Goal: Task Accomplishment & Management: Complete application form

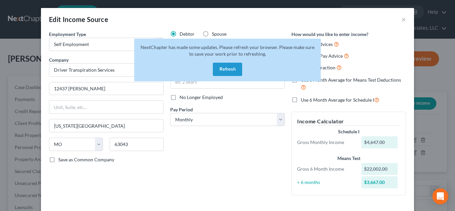
select select "1"
select select "26"
select select "0"
click at [223, 67] on button "Refresh" at bounding box center [227, 69] width 29 height 13
click at [404, 19] on button "×" at bounding box center [403, 19] width 5 height 8
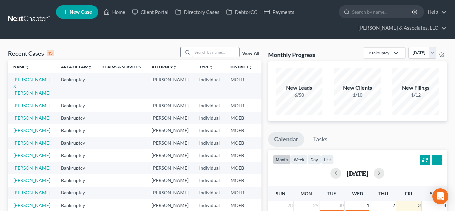
click at [206, 52] on input "search" at bounding box center [216, 52] width 47 height 10
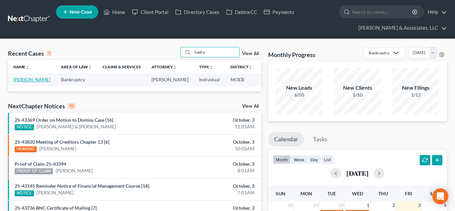
type input "hadra"
click at [19, 82] on link "Hadra, Courtney" at bounding box center [31, 80] width 37 height 6
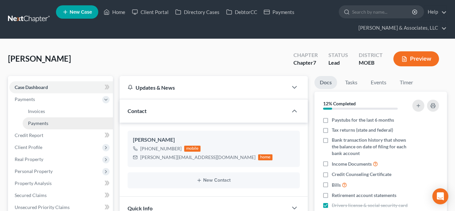
click at [32, 122] on span "Payments" at bounding box center [38, 123] width 20 height 6
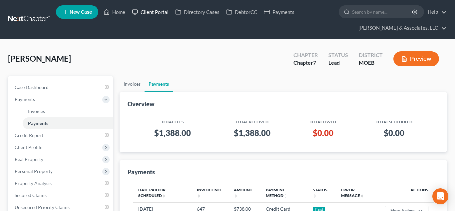
click at [160, 14] on link "Client Portal" at bounding box center [150, 12] width 43 height 12
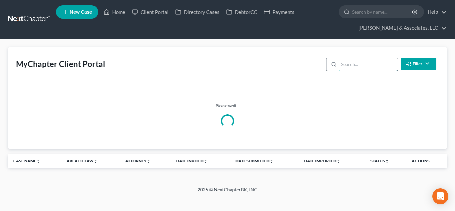
click at [365, 65] on input "search" at bounding box center [368, 64] width 59 height 13
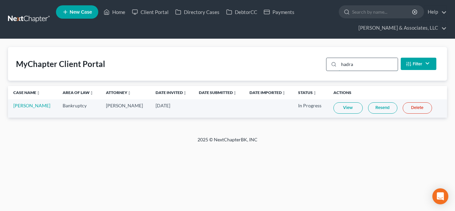
click at [360, 65] on input "hadra" at bounding box center [368, 64] width 59 height 13
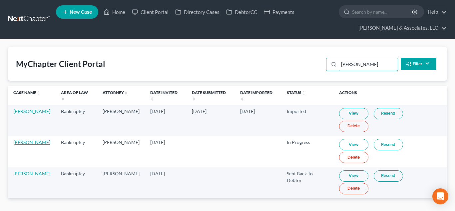
type input "mayes"
click at [28, 139] on link "Shanelle Mayes" at bounding box center [31, 142] width 37 height 6
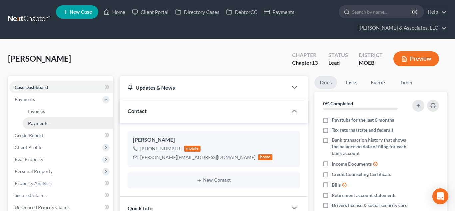
click at [55, 124] on link "Payments" at bounding box center [68, 123] width 90 height 12
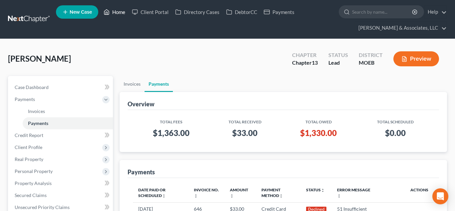
click at [120, 15] on link "Home" at bounding box center [114, 12] width 28 height 12
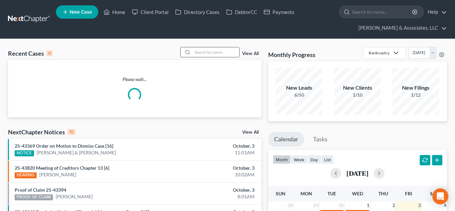
click at [227, 52] on input "search" at bounding box center [216, 52] width 47 height 10
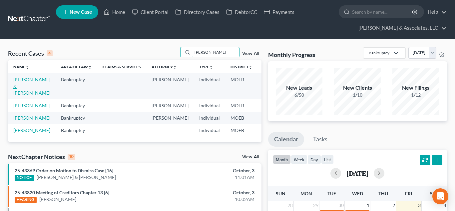
type input "pitts"
click at [21, 89] on link "Pitts, David & Kathie" at bounding box center [31, 86] width 37 height 19
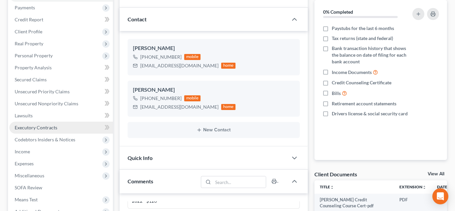
scroll to position [93, 0]
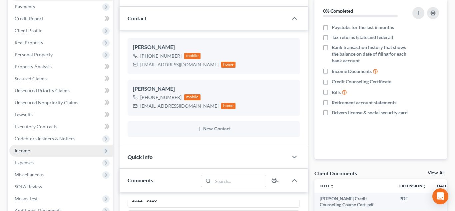
click at [58, 149] on span "Income" at bounding box center [61, 151] width 104 height 12
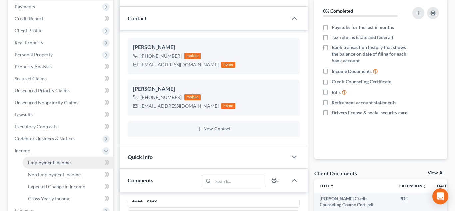
click at [66, 160] on span "Employment Income" at bounding box center [49, 163] width 43 height 6
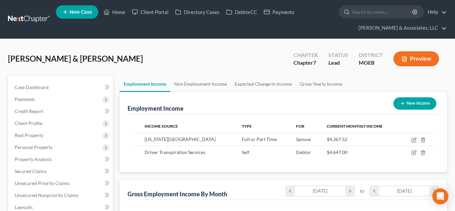
scroll to position [120, 184]
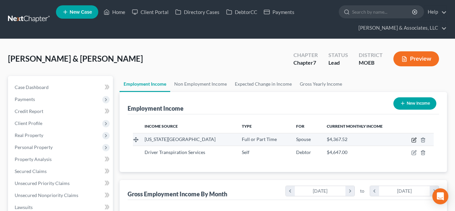
click at [413, 140] on icon "button" at bounding box center [414, 139] width 3 height 3
select select "0"
select select "26"
select select "1"
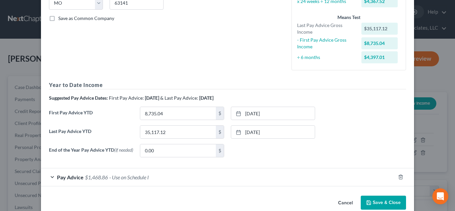
scroll to position [155, 0]
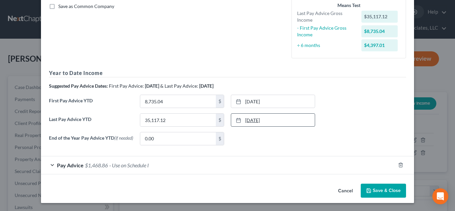
click at [253, 116] on link "8/25/2025" at bounding box center [273, 120] width 84 height 13
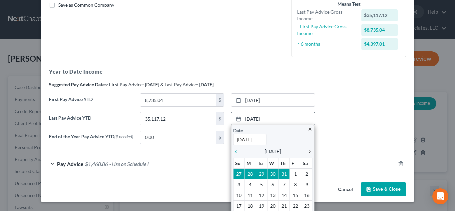
click at [310, 151] on icon "chevron_right" at bounding box center [308, 151] width 9 height 5
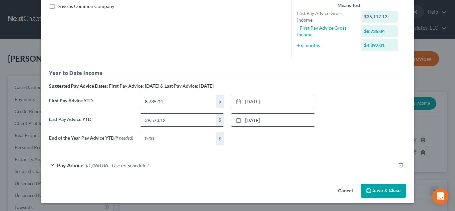
type input "39,573.12"
type input "13,102.56"
click at [252, 98] on link "2/25/2025" at bounding box center [273, 101] width 84 height 13
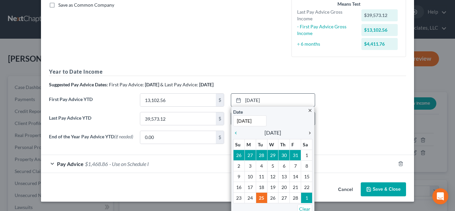
click at [310, 132] on icon "chevron_right" at bounding box center [308, 132] width 9 height 5
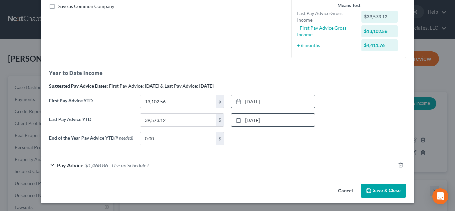
click at [384, 188] on button "Save & Close" at bounding box center [383, 191] width 45 height 14
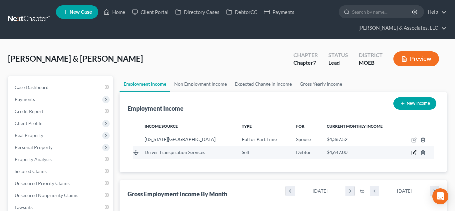
click at [413, 152] on icon "button" at bounding box center [413, 152] width 5 height 5
select select "1"
select select "26"
select select "0"
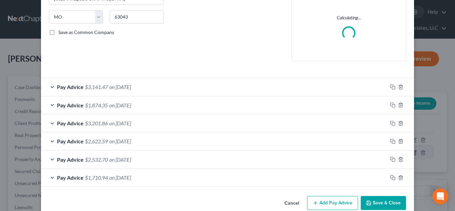
scroll to position [130, 0]
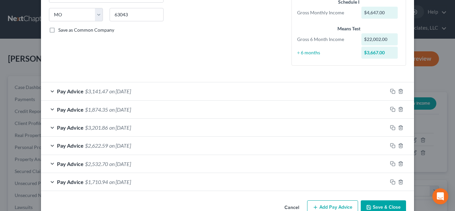
click at [74, 183] on span "Pay Advice" at bounding box center [70, 182] width 27 height 6
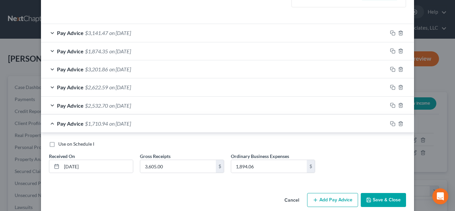
scroll to position [197, 0]
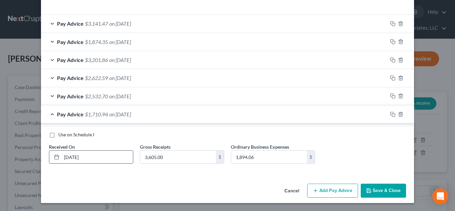
click at [70, 157] on input "03/24/2025" at bounding box center [97, 157] width 71 height 13
type input "09/24/2025"
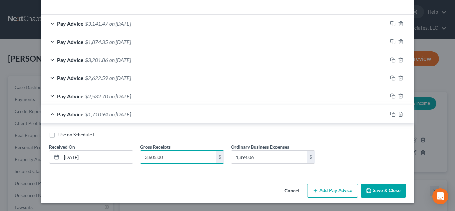
click at [376, 191] on button "Save & Close" at bounding box center [383, 191] width 45 height 14
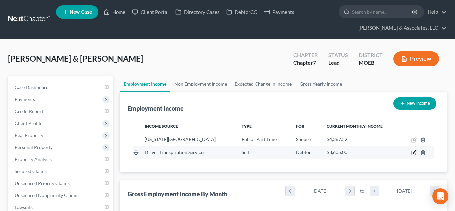
click at [411, 152] on icon "button" at bounding box center [413, 152] width 5 height 5
select select "1"
select select "26"
select select "0"
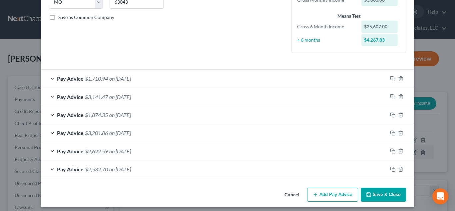
scroll to position [146, 0]
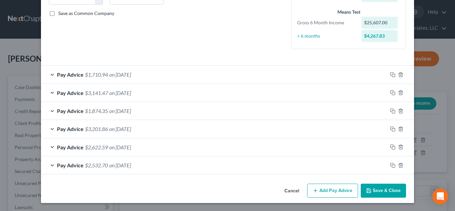
click at [57, 73] on span "Pay Advice" at bounding box center [70, 74] width 27 height 6
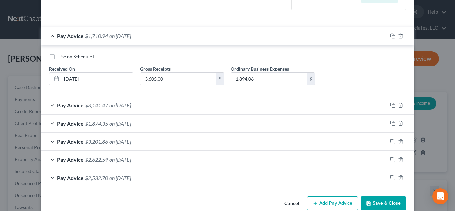
scroll to position [198, 0]
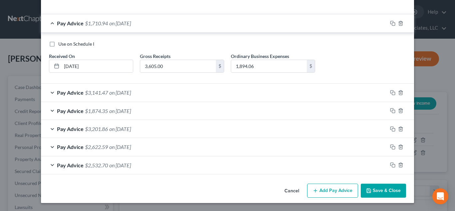
click at [372, 191] on button "Save & Close" at bounding box center [383, 191] width 45 height 14
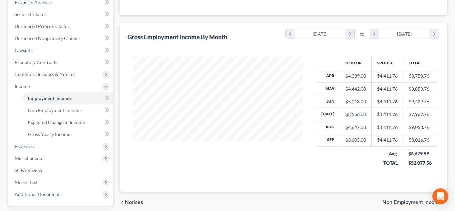
scroll to position [215, 0]
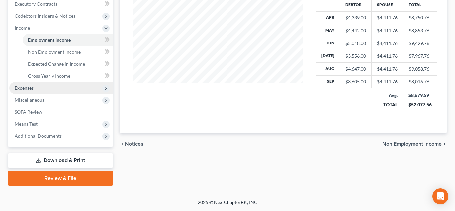
click at [27, 89] on span "Expenses" at bounding box center [24, 88] width 19 height 6
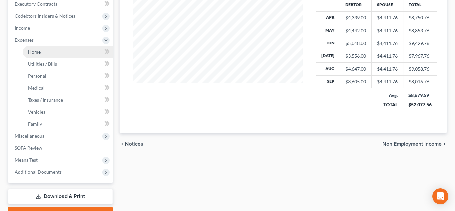
click at [35, 51] on span "Home" at bounding box center [34, 52] width 13 height 6
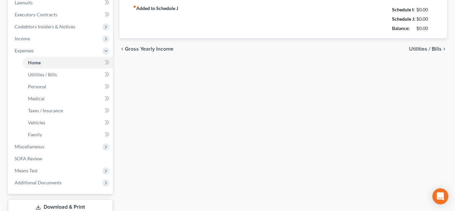
type input "2,500.00"
type input "0.00"
radio input "true"
type input "40.00"
type input "0.00"
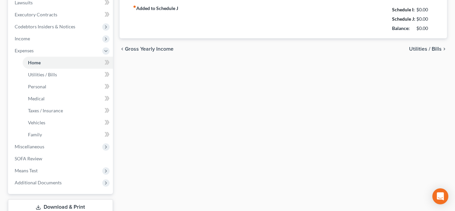
type input "0.00"
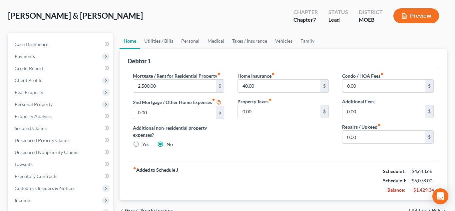
scroll to position [41, 0]
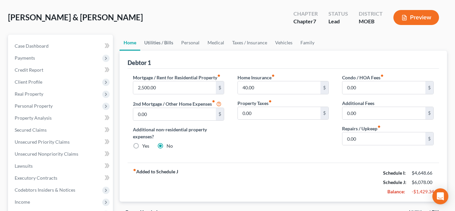
click at [164, 42] on link "Utilities / Bills" at bounding box center [158, 43] width 37 height 16
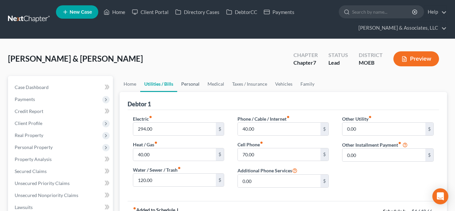
click at [194, 85] on link "Personal" at bounding box center [190, 84] width 26 height 16
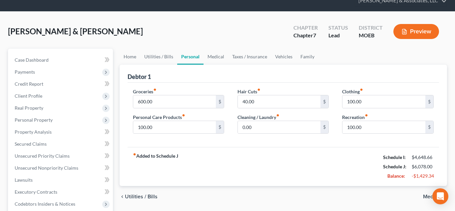
scroll to position [29, 0]
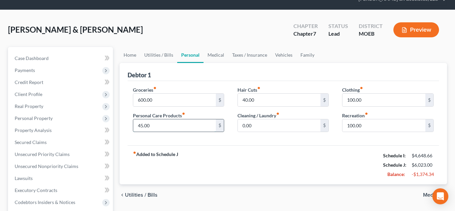
type input "45.00"
click at [207, 56] on link "Medical" at bounding box center [216, 55] width 25 height 16
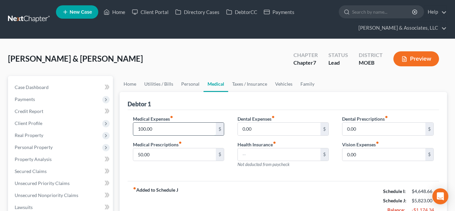
click at [202, 129] on input "100.00" at bounding box center [174, 129] width 83 height 13
click at [242, 74] on div "Pitts, David & Kathie Upgraded Chapter Chapter 7 Status Lead District MOEB Prev…" at bounding box center [227, 61] width 439 height 29
click at [243, 80] on link "Taxes / Insurance" at bounding box center [249, 84] width 43 height 16
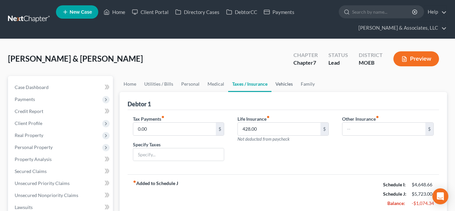
click at [277, 86] on link "Vehicles" at bounding box center [284, 84] width 25 height 16
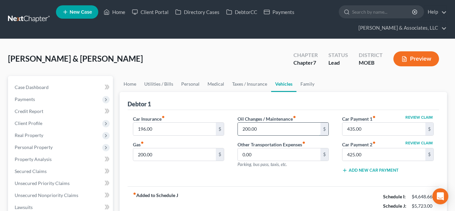
click at [247, 129] on input "200.00" at bounding box center [279, 129] width 83 height 13
type input "40.00"
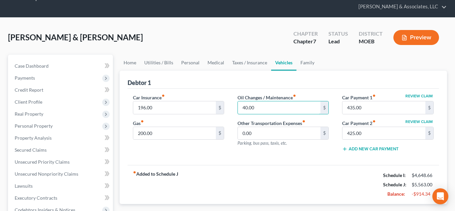
scroll to position [24, 0]
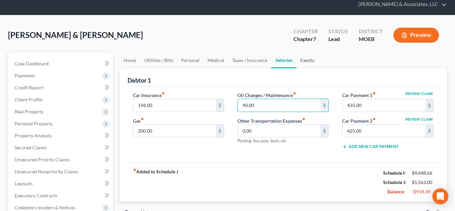
click at [298, 60] on link "Family" at bounding box center [308, 60] width 22 height 16
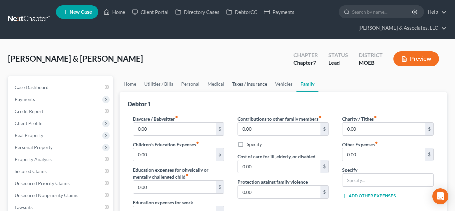
click at [237, 82] on link "Taxes / Insurance" at bounding box center [249, 84] width 43 height 16
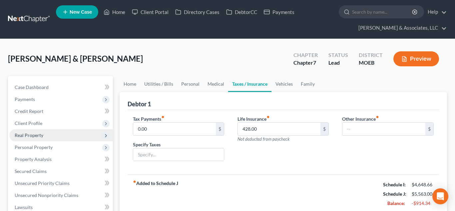
click at [52, 135] on span "Real Property" at bounding box center [61, 135] width 104 height 12
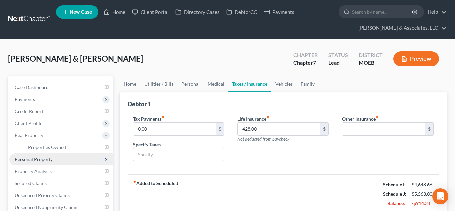
click at [32, 161] on span "Personal Property" at bounding box center [34, 159] width 38 height 6
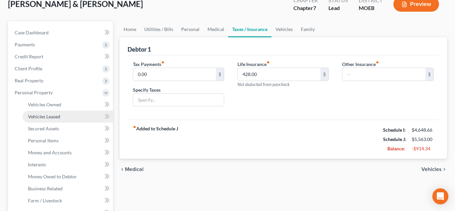
scroll to position [57, 0]
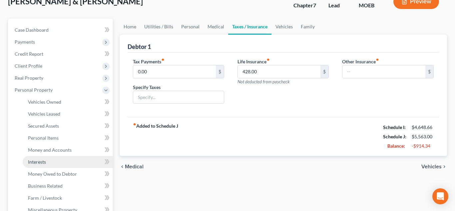
click at [43, 166] on link "Interests" at bounding box center [68, 162] width 90 height 12
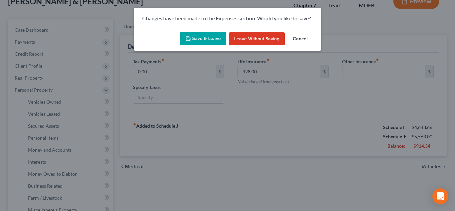
click at [207, 39] on button "Save & Leave" at bounding box center [203, 39] width 46 height 14
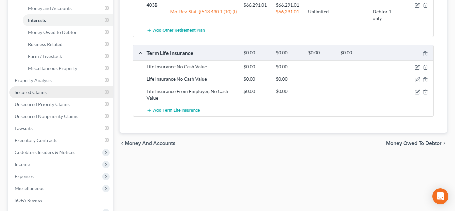
scroll to position [219, 0]
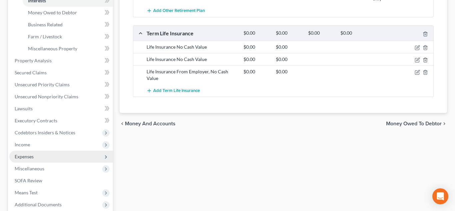
click at [35, 157] on span "Expenses" at bounding box center [61, 157] width 104 height 12
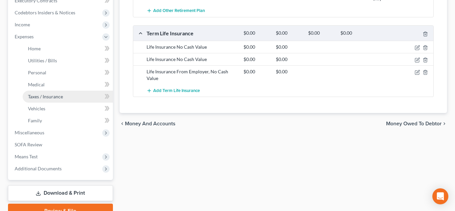
click at [34, 97] on span "Taxes / Insurance" at bounding box center [45, 97] width 35 height 6
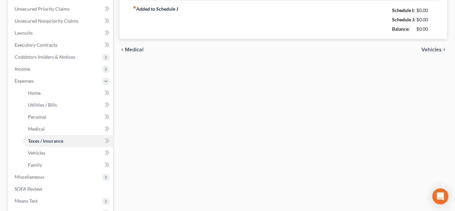
type input "0.00"
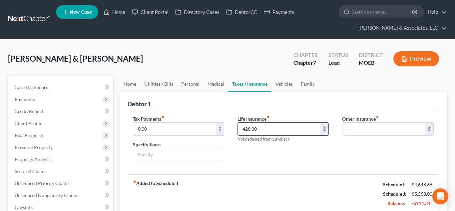
click at [268, 129] on input "428.00" at bounding box center [279, 129] width 83 height 13
type input "0.00"
click at [144, 78] on link "Utilities / Bills" at bounding box center [158, 84] width 37 height 16
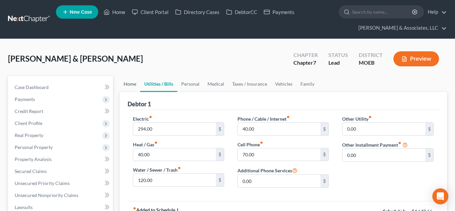
click at [124, 83] on link "Home" at bounding box center [130, 84] width 21 height 16
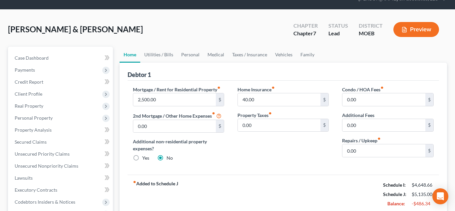
scroll to position [35, 0]
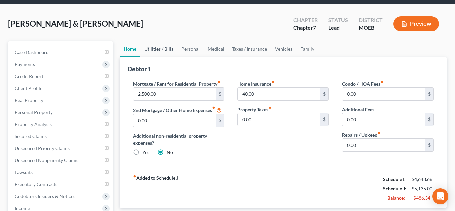
click at [154, 52] on link "Utilities / Bills" at bounding box center [158, 49] width 37 height 16
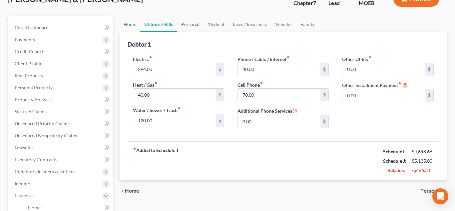
scroll to position [60, 0]
click at [141, 68] on input "294.00" at bounding box center [174, 69] width 83 height 13
type input "194.00"
click at [190, 24] on link "Personal" at bounding box center [190, 24] width 26 height 16
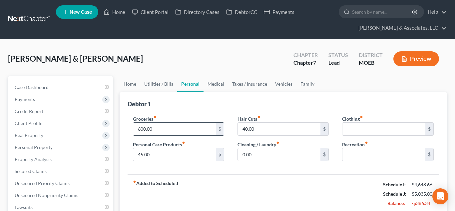
click at [140, 130] on input "600.00" at bounding box center [174, 129] width 83 height 13
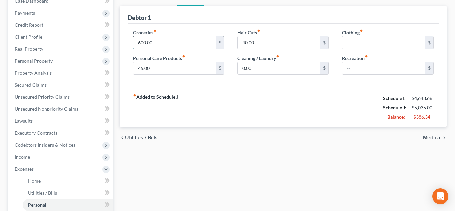
scroll to position [88, 0]
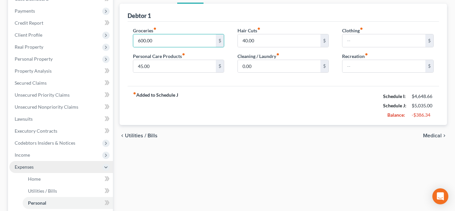
click at [59, 161] on span "Expenses" at bounding box center [61, 167] width 104 height 12
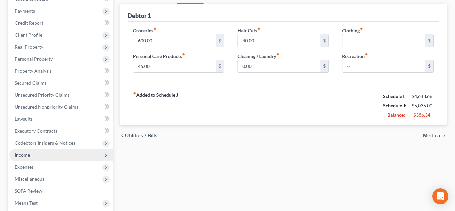
click at [60, 155] on span "Income" at bounding box center [61, 155] width 104 height 12
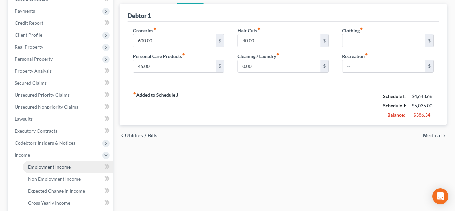
click at [63, 166] on span "Employment Income" at bounding box center [49, 167] width 43 height 6
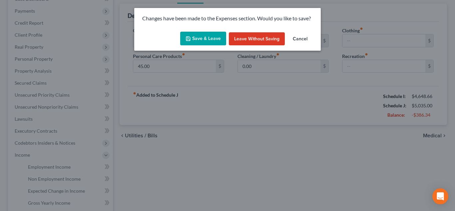
click at [199, 35] on button "Save & Leave" at bounding box center [203, 39] width 46 height 14
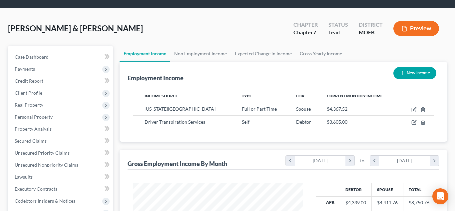
scroll to position [31, 0]
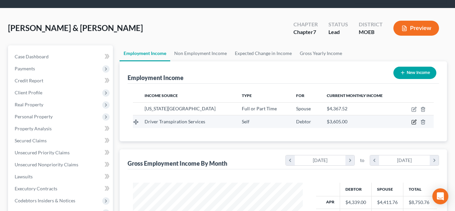
click at [414, 122] on icon "button" at bounding box center [414, 121] width 3 height 3
select select "1"
select select "26"
select select "0"
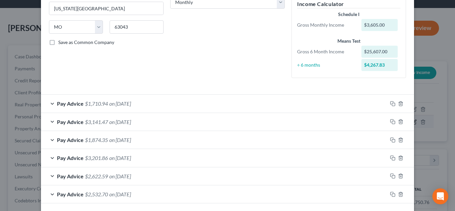
scroll to position [121, 0]
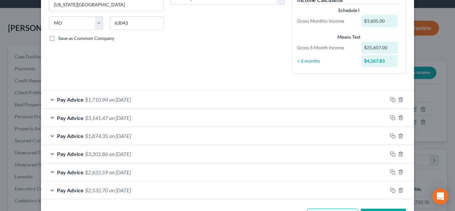
click at [53, 100] on div "Pay Advice $1,710.94 on 09/24/2025" at bounding box center [214, 100] width 347 height 18
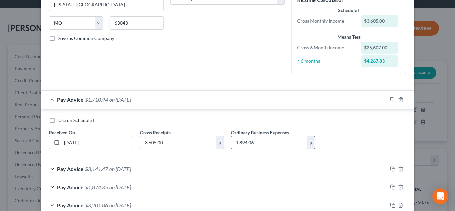
click at [243, 143] on input "1,894.06" at bounding box center [269, 142] width 76 height 13
click at [238, 143] on input "194.06" at bounding box center [269, 142] width 76 height 13
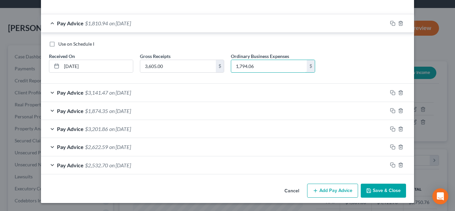
type input "1,794.06"
click at [379, 188] on button "Save & Close" at bounding box center [383, 191] width 45 height 14
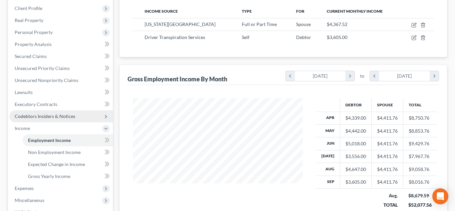
scroll to position [118, 0]
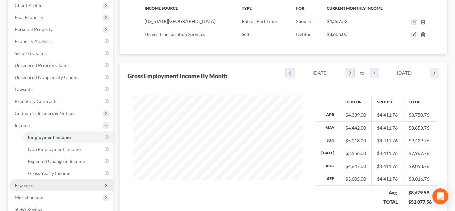
click at [40, 182] on span "Expenses" at bounding box center [61, 185] width 104 height 12
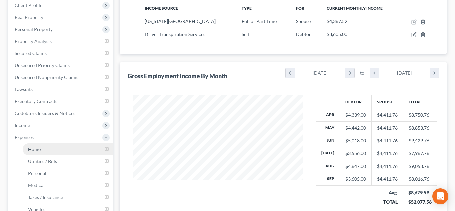
click at [35, 148] on span "Home" at bounding box center [34, 149] width 13 height 6
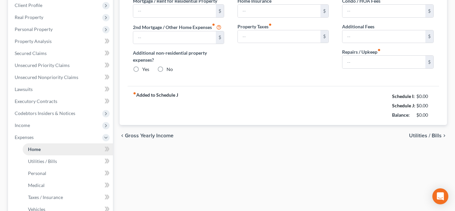
scroll to position [32, 0]
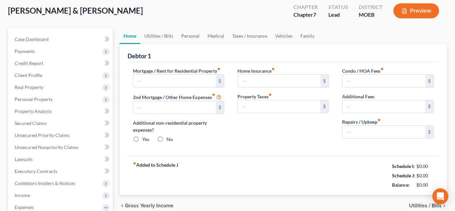
type input "2,500.00"
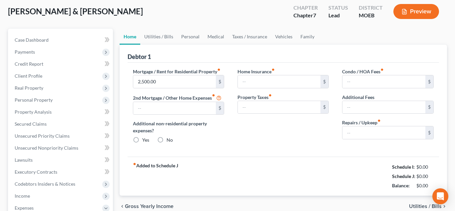
type input "0.00"
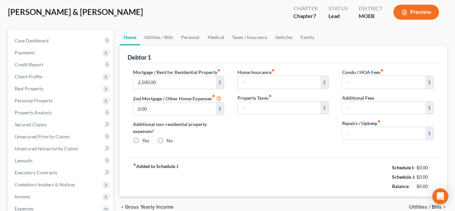
radio input "true"
type input "40.00"
type input "0.00"
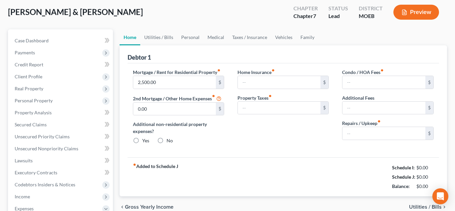
type input "0.00"
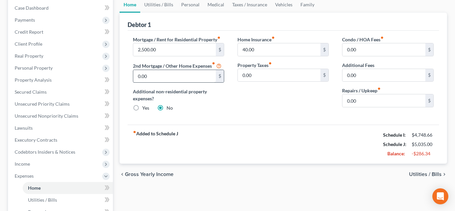
scroll to position [80, 0]
click at [151, 8] on link "Utilities / Bills" at bounding box center [158, 4] width 37 height 16
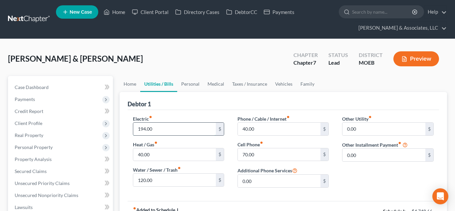
click at [141, 129] on input "194.00" at bounding box center [174, 129] width 83 height 13
type input "94.00"
type input "80.00"
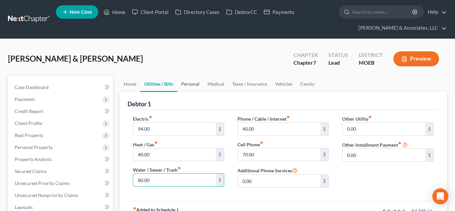
click at [184, 88] on link "Personal" at bounding box center [190, 84] width 26 height 16
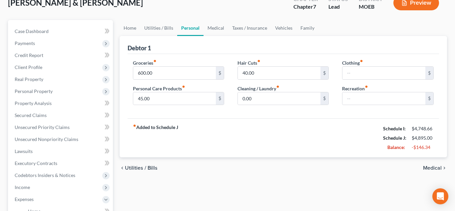
scroll to position [57, 0]
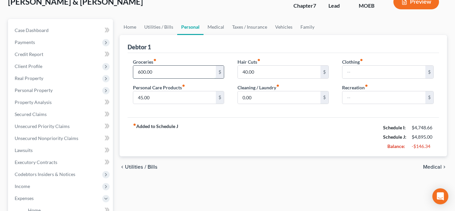
click at [139, 70] on input "600.00" at bounding box center [174, 72] width 83 height 13
click at [140, 71] on input "600.00" at bounding box center [174, 72] width 83 height 13
type input "500.00"
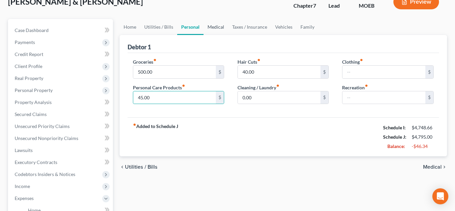
click at [216, 33] on link "Medical" at bounding box center [216, 27] width 25 height 16
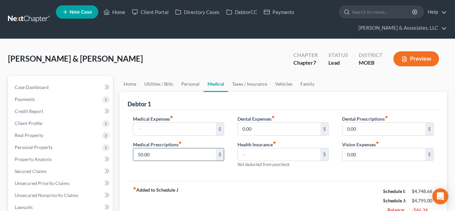
click at [153, 152] on input "50.00" at bounding box center [174, 154] width 83 height 13
type input "0.00"
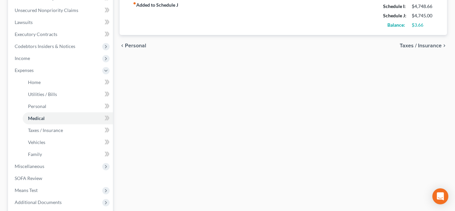
scroll to position [188, 0]
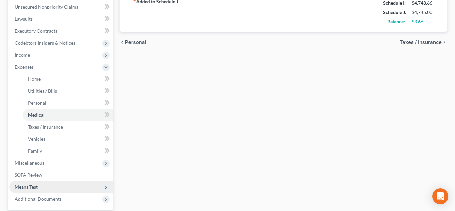
click at [38, 184] on span "Means Test" at bounding box center [61, 187] width 104 height 12
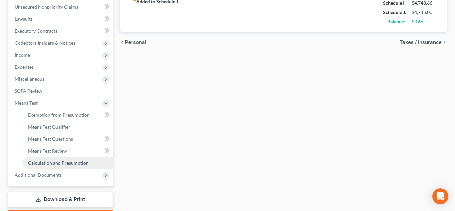
click at [48, 159] on link "Calculation and Presumption" at bounding box center [68, 163] width 90 height 12
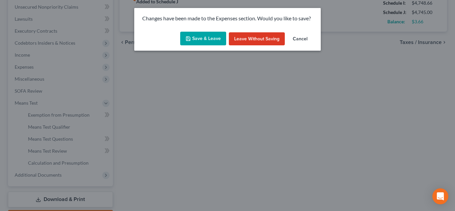
click at [201, 35] on button "Save & Leave" at bounding box center [203, 39] width 46 height 14
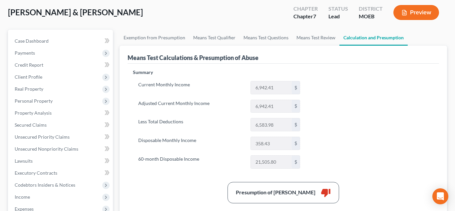
scroll to position [42, 0]
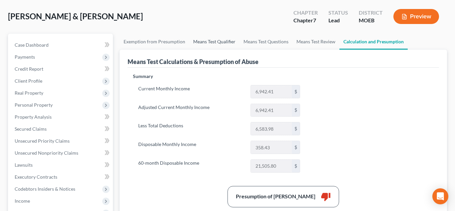
click at [208, 42] on link "Means Test Qualifier" at bounding box center [214, 42] width 50 height 16
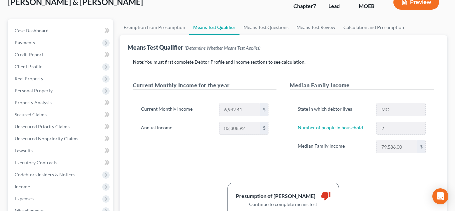
scroll to position [73, 0]
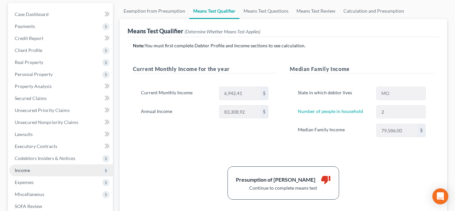
click at [33, 166] on span "Income" at bounding box center [61, 170] width 104 height 12
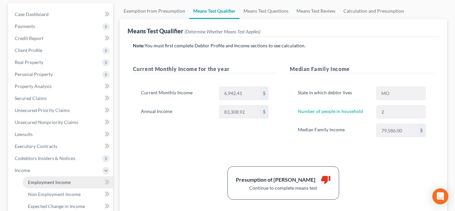
click at [58, 185] on link "Employment Income" at bounding box center [68, 182] width 90 height 12
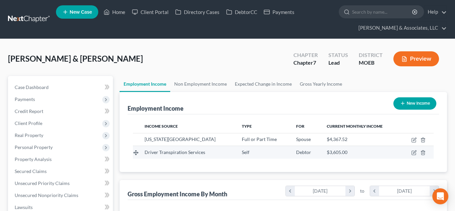
scroll to position [120, 184]
click at [412, 154] on icon "button" at bounding box center [413, 152] width 5 height 5
select select "1"
select select "26"
select select "0"
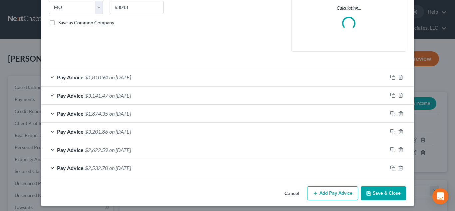
scroll to position [138, 0]
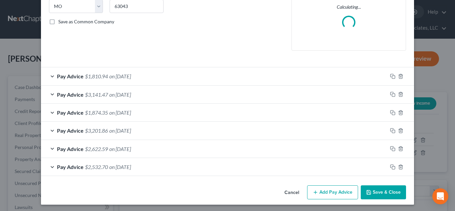
click at [73, 77] on span "Pay Advice" at bounding box center [70, 76] width 27 height 6
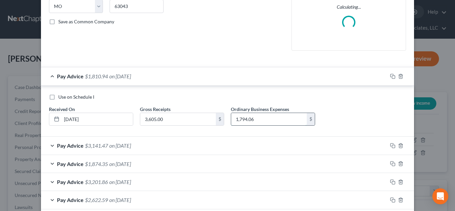
click at [242, 119] on input "1,794.06" at bounding box center [269, 119] width 76 height 13
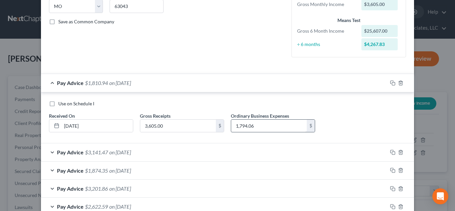
click at [242, 119] on label "Ordinary Business Expenses" at bounding box center [260, 115] width 58 height 7
click at [243, 127] on input "1,794.06" at bounding box center [269, 126] width 76 height 13
click at [242, 127] on input "1,794.06" at bounding box center [269, 126] width 76 height 13
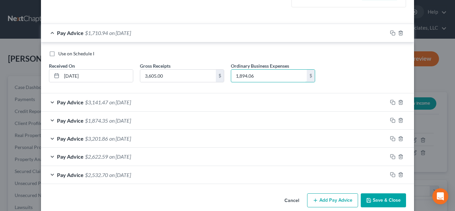
scroll to position [198, 0]
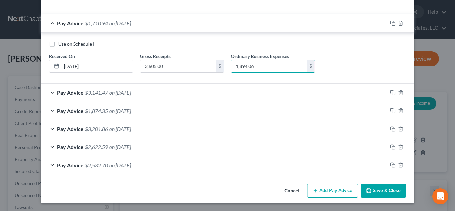
type input "1,894.06"
click at [376, 193] on button "Save & Close" at bounding box center [383, 191] width 45 height 14
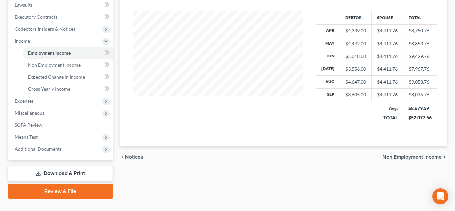
scroll to position [215, 0]
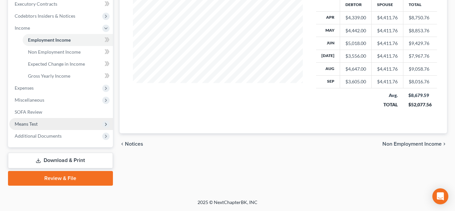
click at [25, 122] on span "Means Test" at bounding box center [26, 124] width 23 height 6
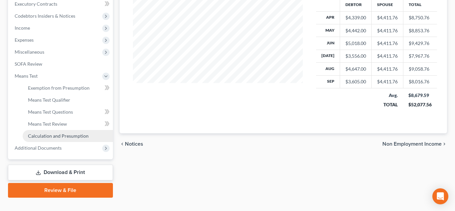
click at [41, 140] on link "Calculation and Presumption" at bounding box center [68, 136] width 90 height 12
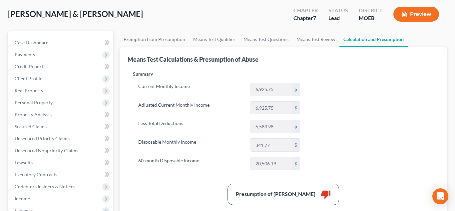
scroll to position [45, 0]
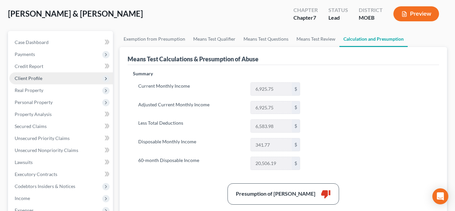
click at [31, 75] on span "Client Profile" at bounding box center [29, 78] width 28 height 6
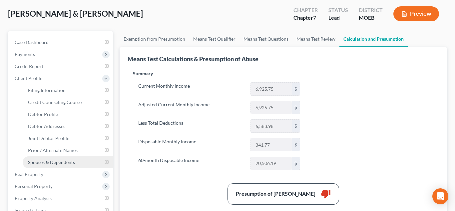
click at [65, 162] on span "Spouses & Dependents" at bounding box center [51, 162] width 47 height 6
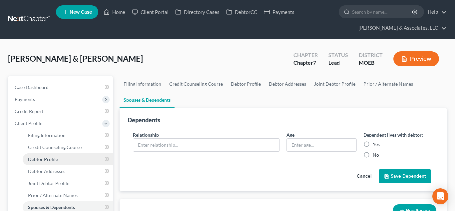
click at [59, 162] on link "Debtor Profile" at bounding box center [68, 159] width 90 height 12
select select "1"
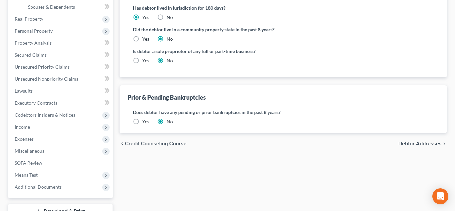
scroll to position [251, 0]
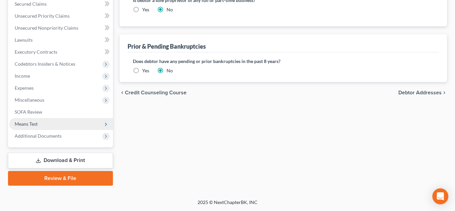
click at [20, 122] on span "Means Test" at bounding box center [26, 124] width 23 height 6
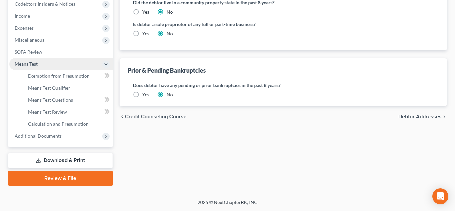
scroll to position [167, 0]
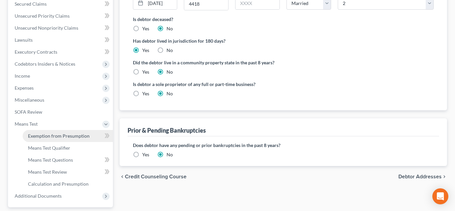
click at [45, 134] on span "Exemption from Presumption" at bounding box center [59, 136] width 62 height 6
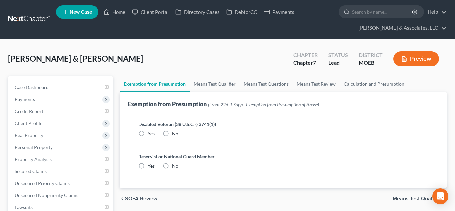
radio input "true"
click at [223, 83] on link "Means Test Qualifier" at bounding box center [215, 84] width 50 height 16
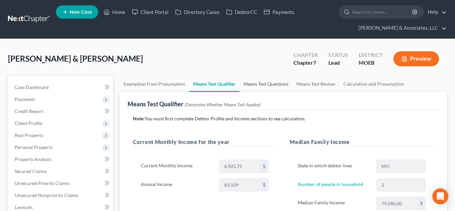
click at [264, 88] on link "Means Test Questions" at bounding box center [266, 84] width 53 height 16
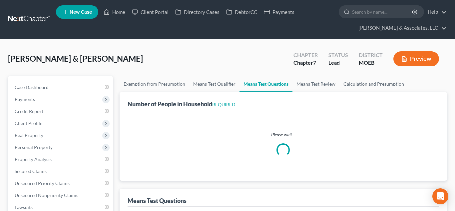
select select "1"
select select "60"
select select "1"
select select "60"
select select "2"
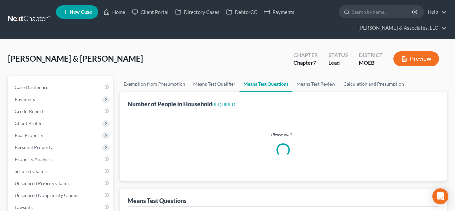
select select "2"
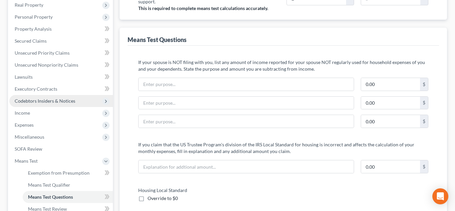
scroll to position [131, 0]
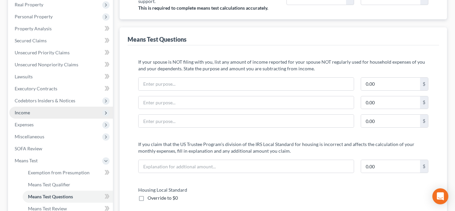
click at [33, 115] on span "Income" at bounding box center [61, 113] width 104 height 12
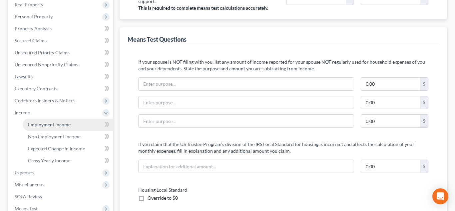
click at [51, 125] on span "Employment Income" at bounding box center [49, 125] width 43 height 6
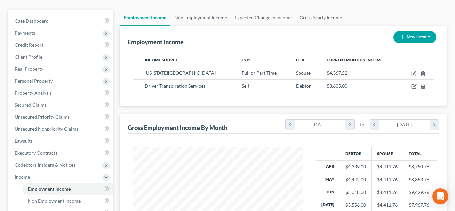
scroll to position [67, 0]
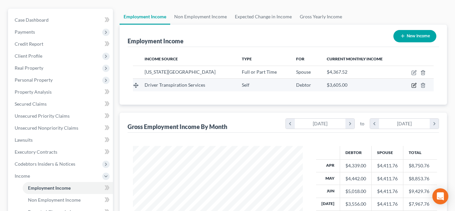
click at [413, 85] on icon "button" at bounding box center [413, 85] width 5 height 5
select select "1"
select select "26"
select select "0"
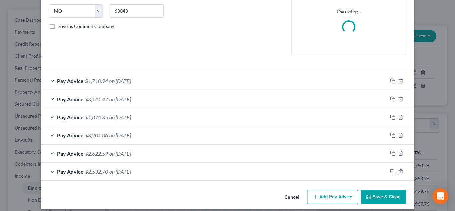
scroll to position [140, 0]
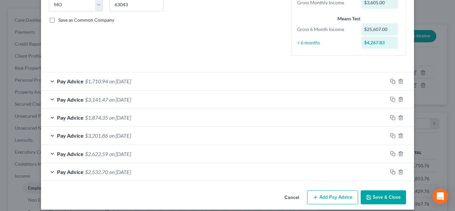
click at [88, 101] on span "$3,141.47" at bounding box center [96, 99] width 23 height 6
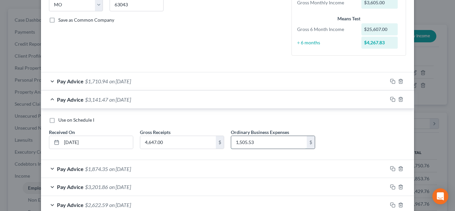
click at [243, 143] on input "1,505.53" at bounding box center [269, 142] width 76 height 13
click at [241, 143] on input "1,505.53" at bounding box center [269, 142] width 76 height 13
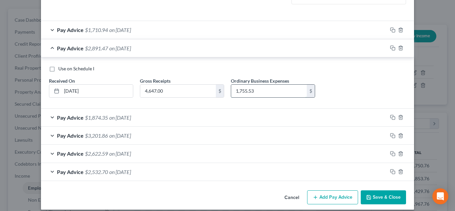
scroll to position [198, 0]
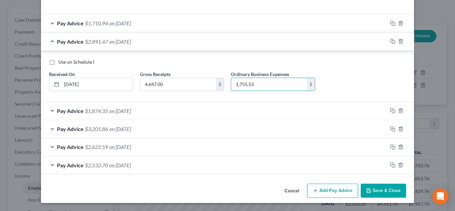
type input "1,755.53"
click at [376, 190] on button "Save & Close" at bounding box center [383, 191] width 45 height 14
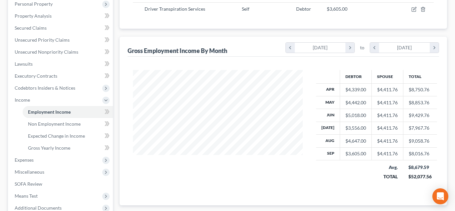
scroll to position [179, 0]
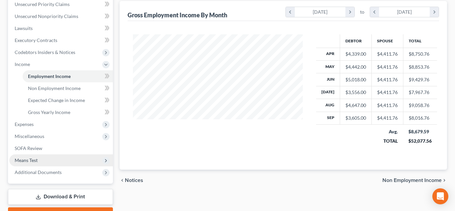
click at [26, 160] on span "Means Test" at bounding box center [26, 160] width 23 height 6
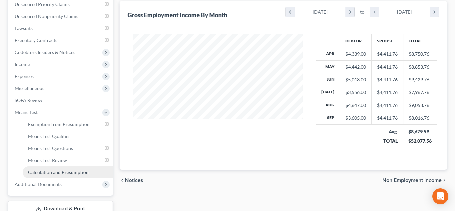
click at [49, 171] on span "Calculation and Presumption" at bounding box center [58, 172] width 61 height 6
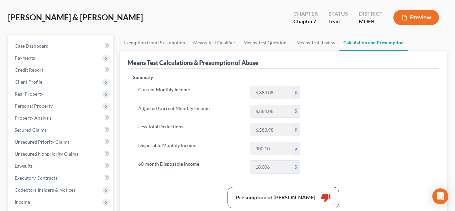
scroll to position [14, 0]
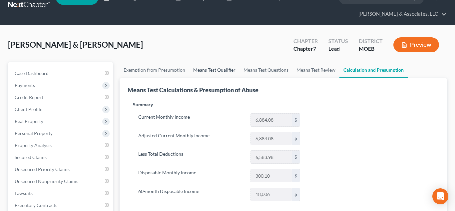
click at [220, 71] on link "Means Test Qualifier" at bounding box center [214, 70] width 50 height 16
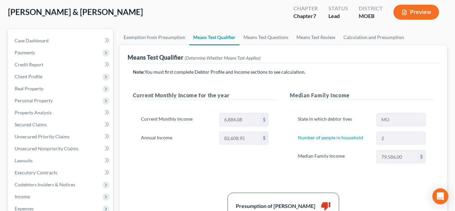
scroll to position [47, 0]
click at [229, 39] on link "Means Test Qualifier" at bounding box center [214, 37] width 50 height 16
click at [257, 42] on link "Means Test Questions" at bounding box center [266, 37] width 53 height 16
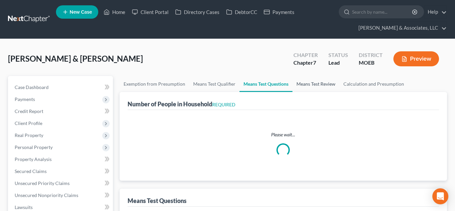
select select "1"
select select "60"
select select "1"
select select "60"
select select "2"
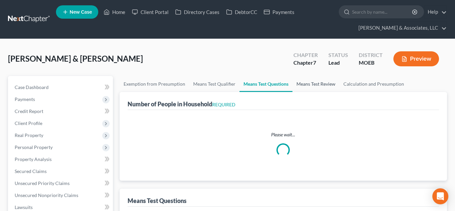
select select "2"
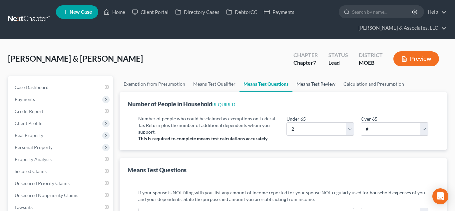
click at [313, 82] on link "Means Test Review" at bounding box center [316, 84] width 47 height 16
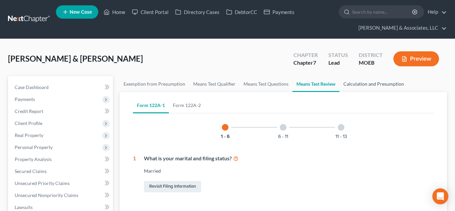
click at [344, 86] on link "Calculation and Presumption" at bounding box center [374, 84] width 69 height 16
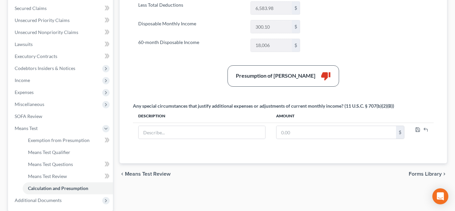
scroll to position [165, 0]
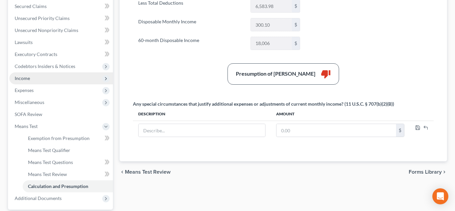
click at [23, 79] on span "Income" at bounding box center [22, 78] width 15 height 6
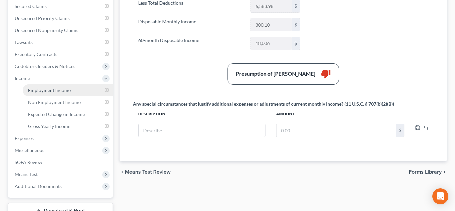
click at [50, 90] on span "Employment Income" at bounding box center [49, 90] width 43 height 6
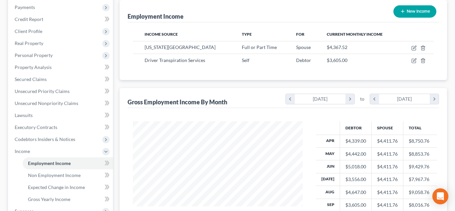
scroll to position [98, 0]
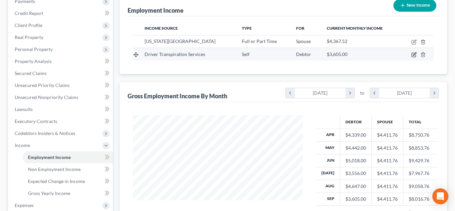
click at [413, 54] on icon "button" at bounding box center [413, 54] width 5 height 5
select select "1"
select select "26"
select select "0"
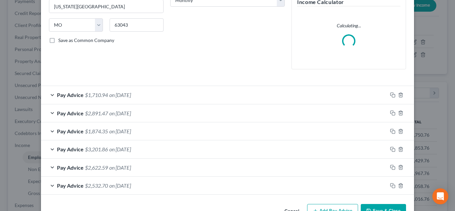
scroll to position [140, 0]
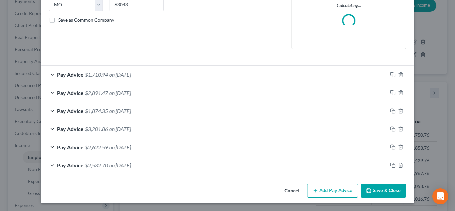
click at [65, 79] on div "Pay Advice $1,710.94 on 09/24/2025" at bounding box center [214, 75] width 347 height 18
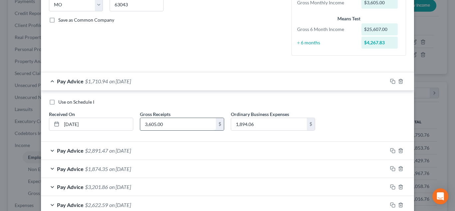
click at [151, 125] on input "3,605.00" at bounding box center [178, 124] width 76 height 13
click at [151, 124] on input "3,305.00" at bounding box center [178, 124] width 76 height 13
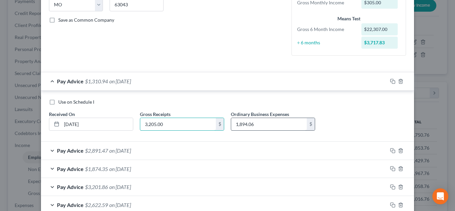
type input "3,205.00"
click at [242, 123] on input "1,894.06" at bounding box center [269, 124] width 76 height 13
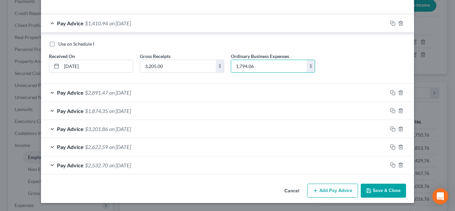
type input "1,794.06"
click at [371, 190] on icon "button" at bounding box center [369, 191] width 4 height 4
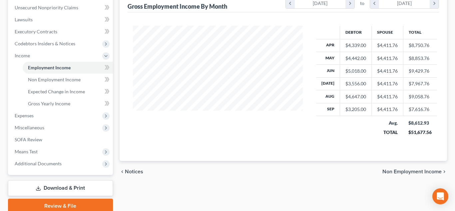
scroll to position [215, 0]
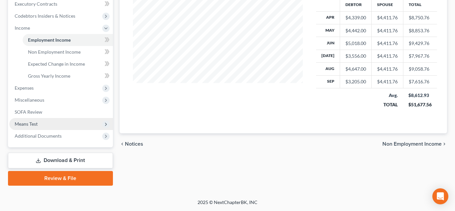
click at [34, 124] on span "Means Test" at bounding box center [26, 124] width 23 height 6
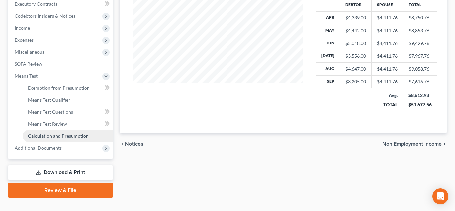
click at [53, 137] on span "Calculation and Presumption" at bounding box center [58, 136] width 61 height 6
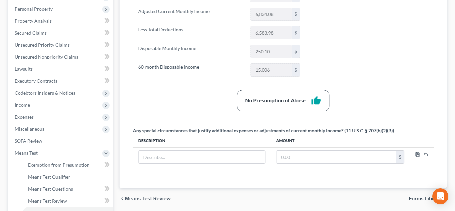
scroll to position [60, 0]
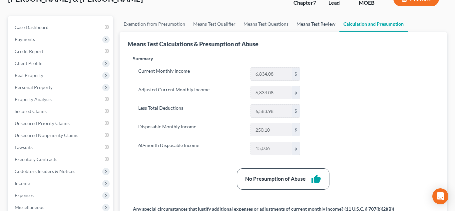
click at [302, 28] on link "Means Test Review" at bounding box center [316, 24] width 47 height 16
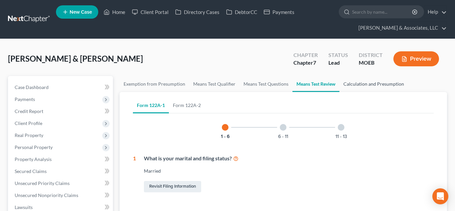
click at [379, 84] on link "Calculation and Presumption" at bounding box center [374, 84] width 69 height 16
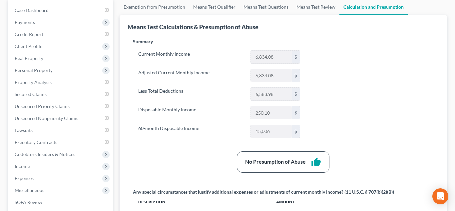
scroll to position [77, 0]
click at [6, 164] on div "Case Dashboard Payments Invoices Payments Payments Credit Report Client Profile" at bounding box center [61, 167] width 112 height 337
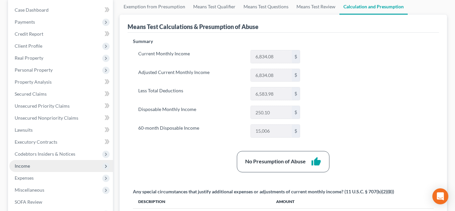
click at [24, 164] on span "Income" at bounding box center [22, 166] width 15 height 6
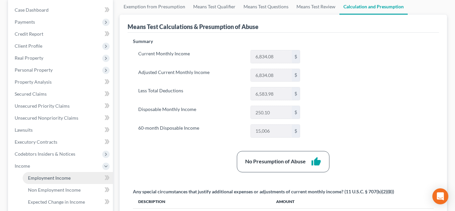
click at [56, 175] on span "Employment Income" at bounding box center [49, 178] width 43 height 6
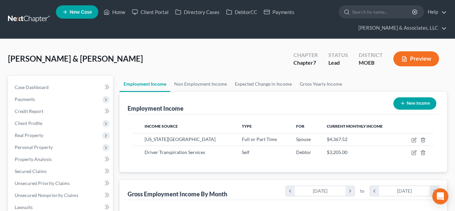
scroll to position [120, 184]
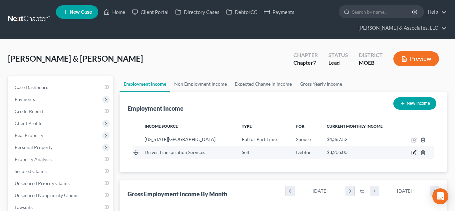
click at [412, 153] on icon "button" at bounding box center [413, 152] width 5 height 5
select select "1"
select select "26"
select select "0"
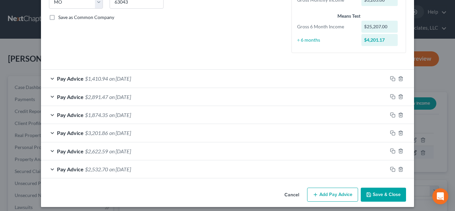
scroll to position [146, 0]
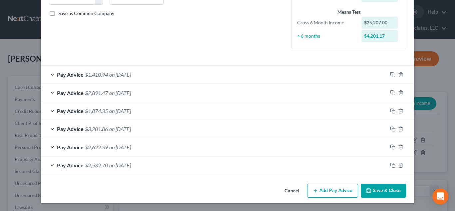
click at [85, 77] on span "$1,410.94" at bounding box center [96, 74] width 23 height 6
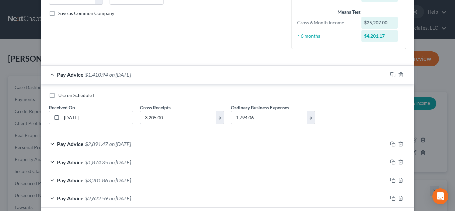
scroll to position [198, 0]
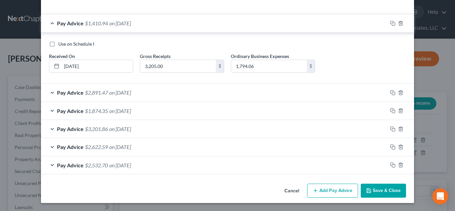
click at [105, 129] on span "$3,201.86" at bounding box center [96, 129] width 23 height 6
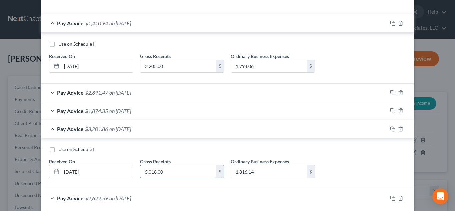
click at [147, 171] on input "5,018.00" at bounding box center [178, 171] width 76 height 13
type input "4,018.00"
click at [238, 172] on input "1,816.14" at bounding box center [269, 171] width 76 height 13
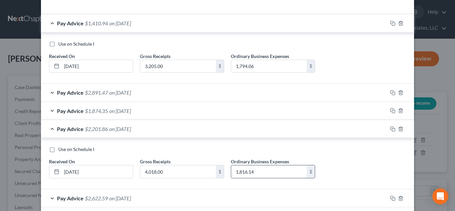
click at [238, 172] on input "1,816.14" at bounding box center [269, 171] width 76 height 13
type input "816.14"
click at [236, 172] on input "816.14" at bounding box center [269, 171] width 76 height 13
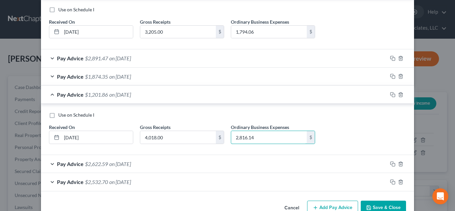
scroll to position [233, 0]
type input "2,816.14"
click at [386, 203] on button "Save & Close" at bounding box center [383, 207] width 45 height 14
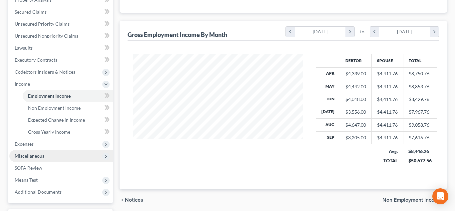
scroll to position [163, 0]
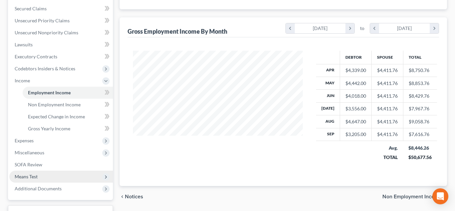
click at [32, 178] on span "Means Test" at bounding box center [26, 177] width 23 height 6
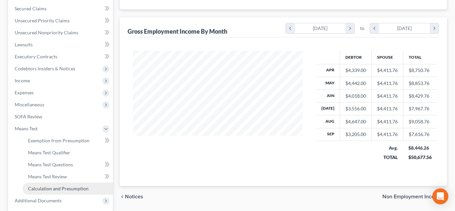
click at [54, 191] on span "Calculation and Presumption" at bounding box center [58, 189] width 61 height 6
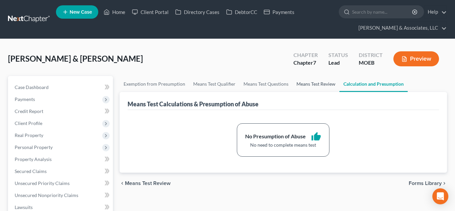
click at [304, 89] on link "Means Test Review" at bounding box center [316, 84] width 47 height 16
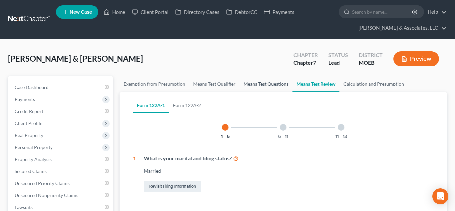
click at [262, 82] on link "Means Test Questions" at bounding box center [266, 84] width 53 height 16
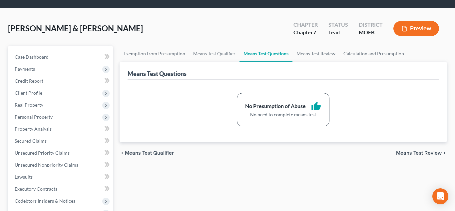
scroll to position [35, 0]
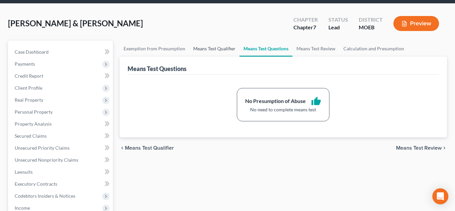
click at [216, 51] on link "Means Test Qualifier" at bounding box center [214, 49] width 50 height 16
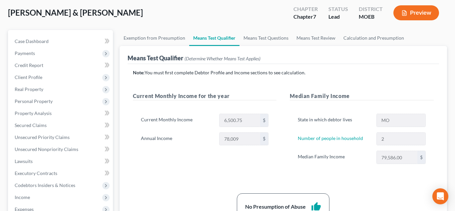
scroll to position [49, 0]
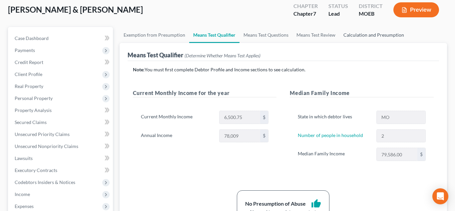
click at [361, 32] on link "Calculation and Presumption" at bounding box center [374, 35] width 69 height 16
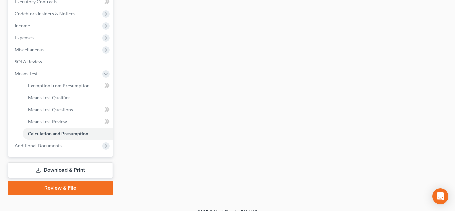
scroll to position [227, 0]
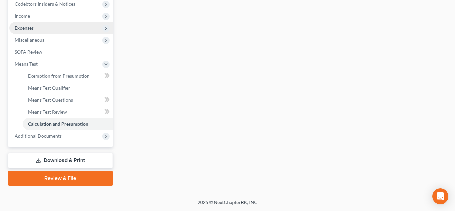
click at [33, 32] on span "Expenses" at bounding box center [61, 28] width 104 height 12
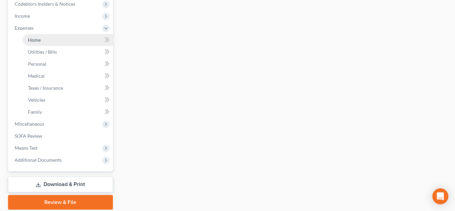
click at [40, 40] on link "Home" at bounding box center [68, 40] width 90 height 12
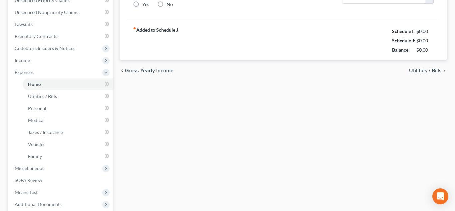
type input "2,500.00"
type input "0.00"
radio input "true"
type input "40.00"
type input "0.00"
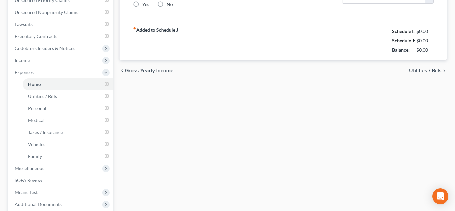
type input "0.00"
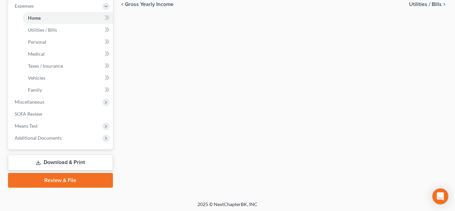
scroll to position [251, 0]
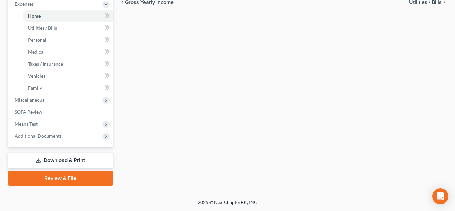
click at [81, 178] on link "Review & File" at bounding box center [60, 178] width 105 height 15
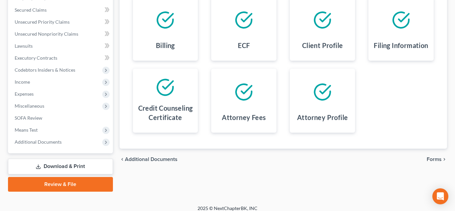
scroll to position [167, 0]
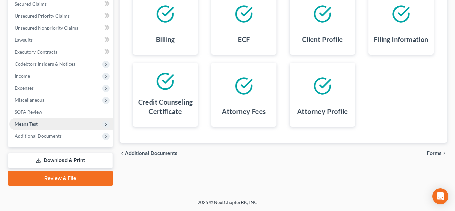
click at [50, 124] on span "Means Test" at bounding box center [61, 124] width 104 height 12
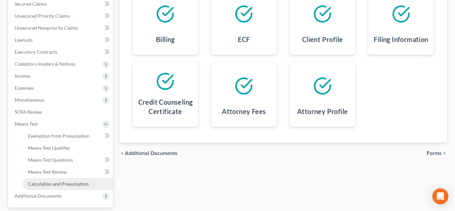
click at [69, 183] on span "Calculation and Presumption" at bounding box center [58, 184] width 61 height 6
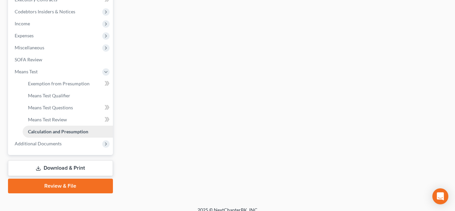
scroll to position [227, 0]
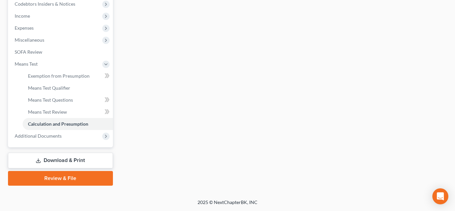
click at [62, 176] on link "Review & File" at bounding box center [60, 178] width 105 height 15
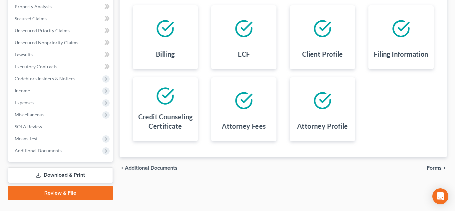
scroll to position [167, 0]
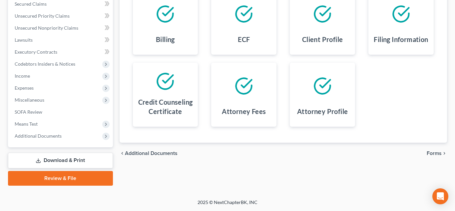
click at [432, 155] on span "Forms" at bounding box center [434, 153] width 15 height 5
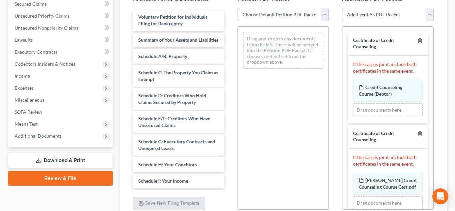
click at [263, 16] on select "Choose Default Petition PDF Packet Complete Bankruptcy Petition (all forms and …" at bounding box center [283, 14] width 91 height 13
select select "0"
click at [238, 8] on select "Choose Default Petition PDF Packet Complete Bankruptcy Petition (all forms and …" at bounding box center [283, 14] width 91 height 13
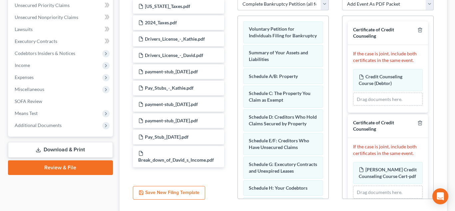
scroll to position [179, 0]
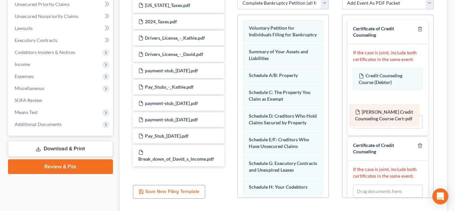
drag, startPoint x: 389, startPoint y: 167, endPoint x: 386, endPoint y: 110, distance: 56.8
click at [386, 185] on div "Kathie Credit Counseling Course Cert-pdf Amended Kathie Credit Counseling Cours…" at bounding box center [387, 191] width 69 height 13
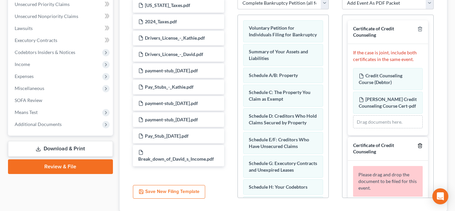
click at [420, 147] on icon "button" at bounding box center [419, 145] width 5 height 5
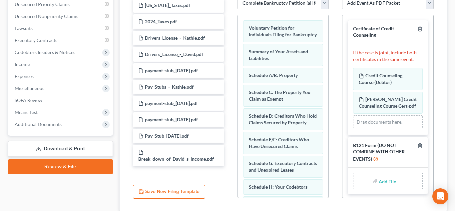
scroll to position [2, 0]
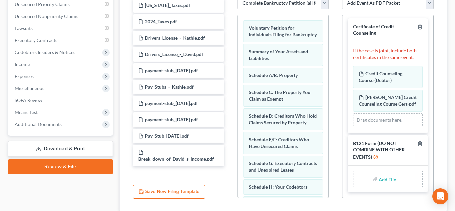
click at [384, 181] on input "file" at bounding box center [387, 179] width 16 height 12
type input "C:\fakepath\SSN form.pdf"
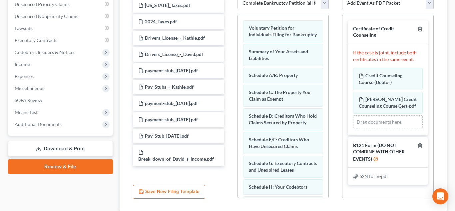
scroll to position [226, 0]
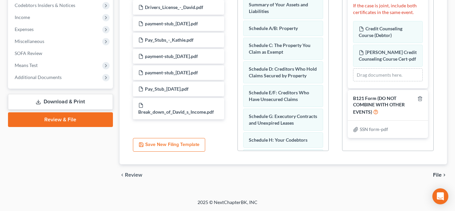
click at [438, 174] on span "File" at bounding box center [437, 174] width 9 height 5
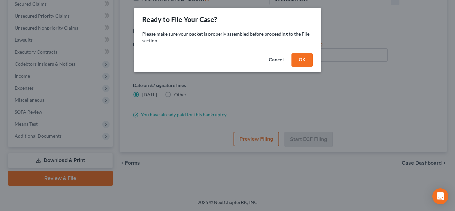
scroll to position [167, 0]
click at [300, 57] on button "OK" at bounding box center [302, 59] width 21 height 13
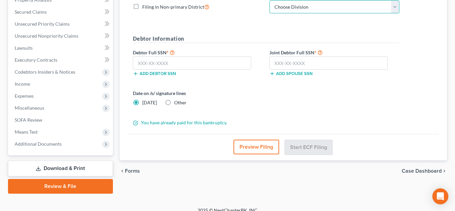
select select "2"
click at [270, 0] on select "Choose Division Cape Girardeau Hannibal St. Louis" at bounding box center [335, 6] width 130 height 13
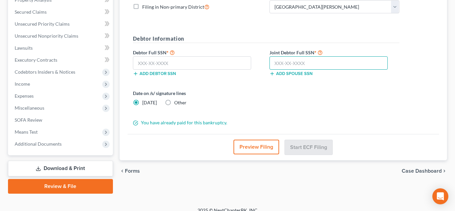
click at [295, 61] on input "text" at bounding box center [329, 62] width 119 height 13
type input "514-78-9788"
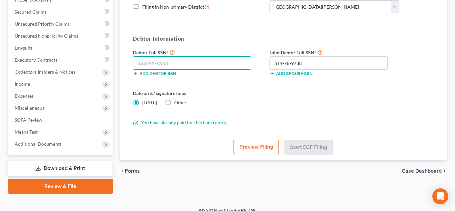
click at [154, 67] on input "text" at bounding box center [192, 62] width 119 height 13
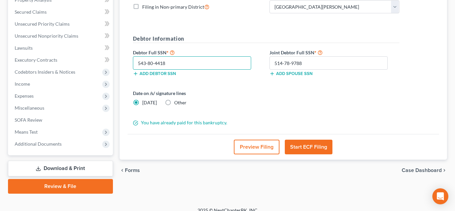
type input "543-80-4418"
click at [304, 151] on button "Start ECF Filing" at bounding box center [309, 147] width 48 height 15
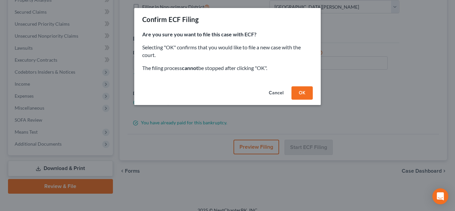
click at [301, 92] on button "OK" at bounding box center [302, 92] width 21 height 13
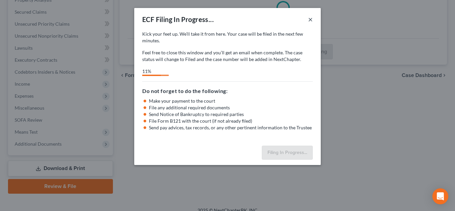
click at [309, 19] on button "×" at bounding box center [310, 19] width 5 height 8
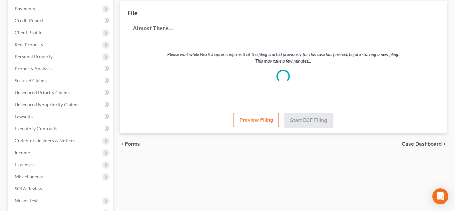
scroll to position [78, 0]
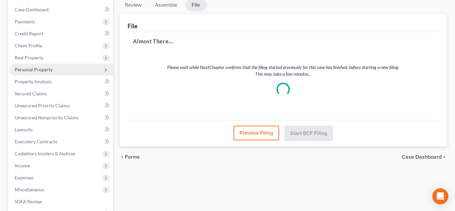
click at [35, 70] on span "Personal Property" at bounding box center [34, 70] width 38 height 6
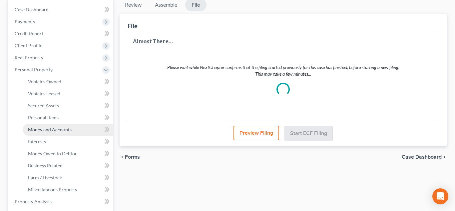
click at [63, 130] on span "Money and Accounts" at bounding box center [50, 130] width 44 height 6
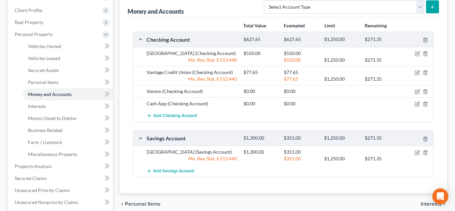
scroll to position [115, 0]
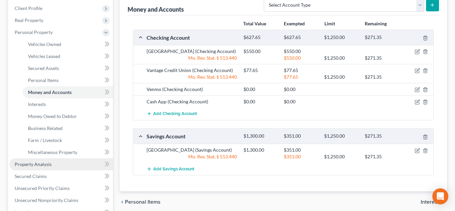
click at [38, 165] on span "Property Analysis" at bounding box center [33, 164] width 37 height 6
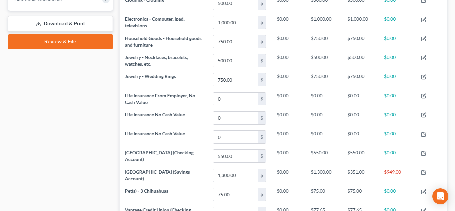
scroll to position [305, 0]
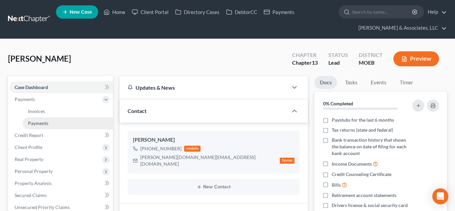
click at [48, 126] on link "Payments" at bounding box center [68, 123] width 90 height 12
